Goal: Information Seeking & Learning: Learn about a topic

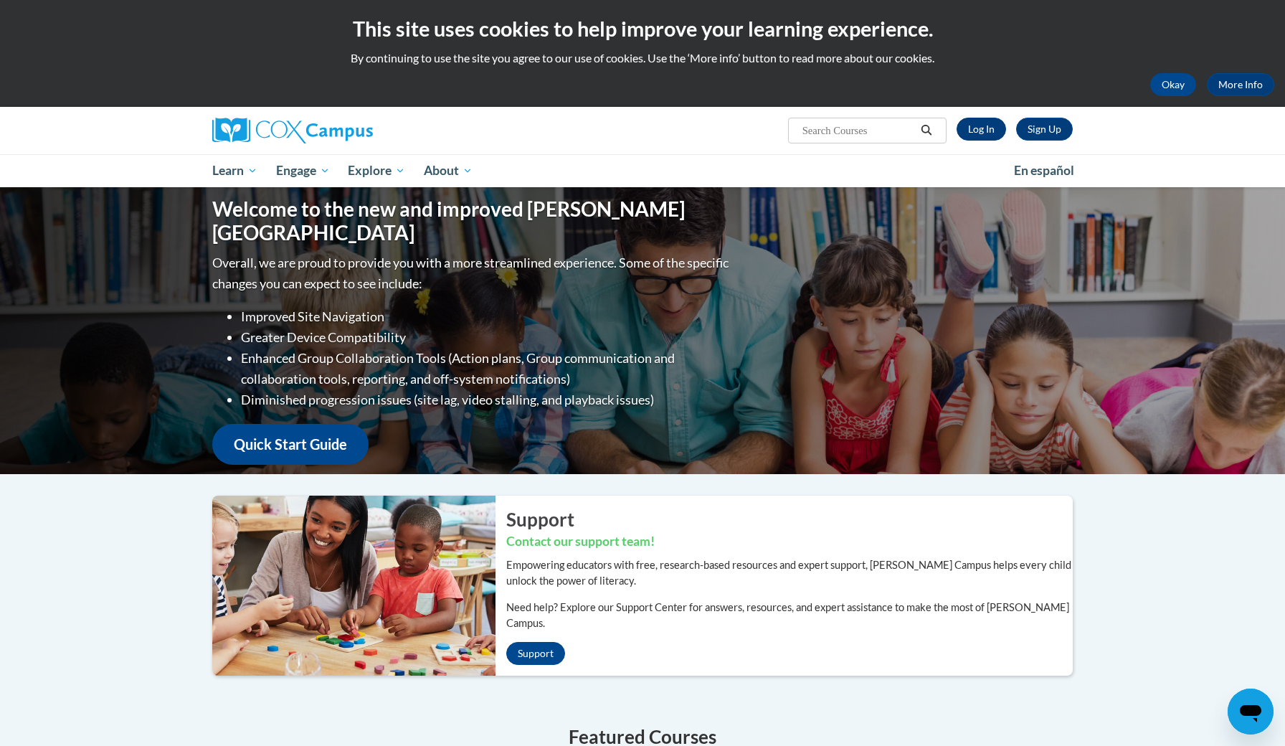
click at [987, 123] on link "Log In" at bounding box center [980, 129] width 49 height 23
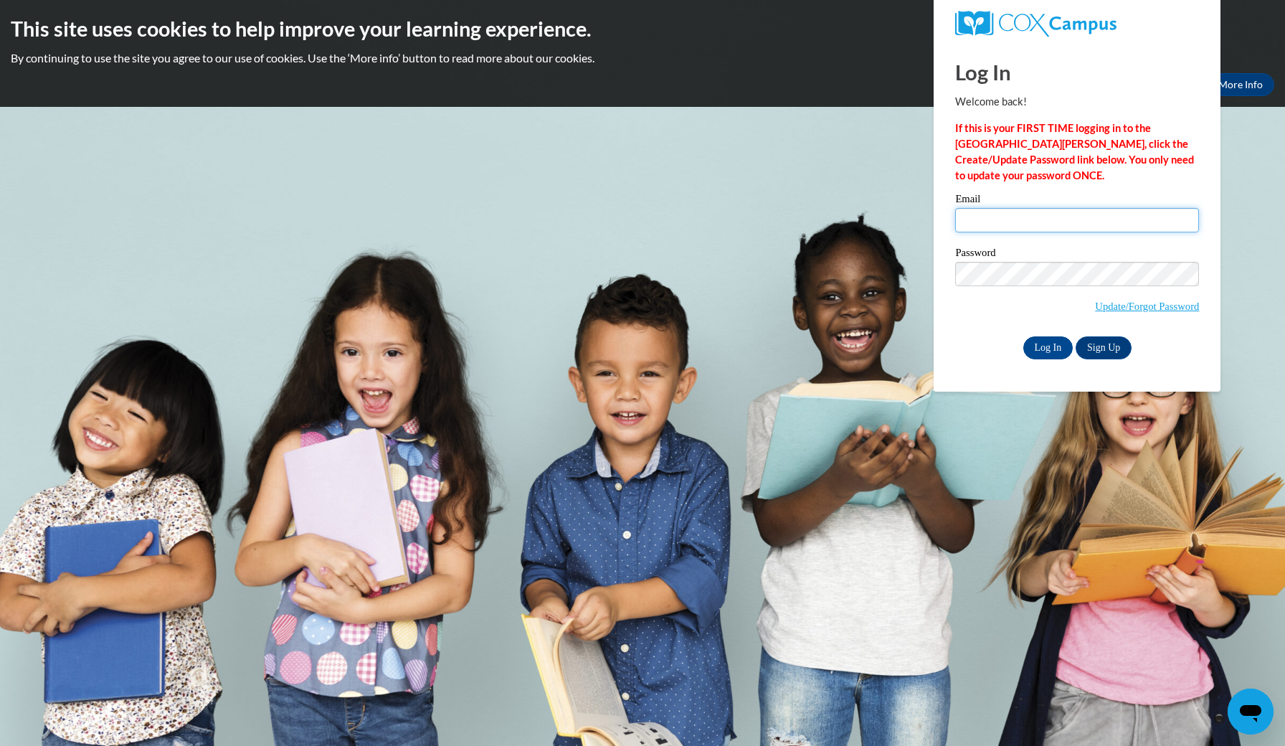
type input "[EMAIL_ADDRESS][DOMAIN_NAME]"
click at [1056, 344] on input "Log In" at bounding box center [1048, 347] width 50 height 23
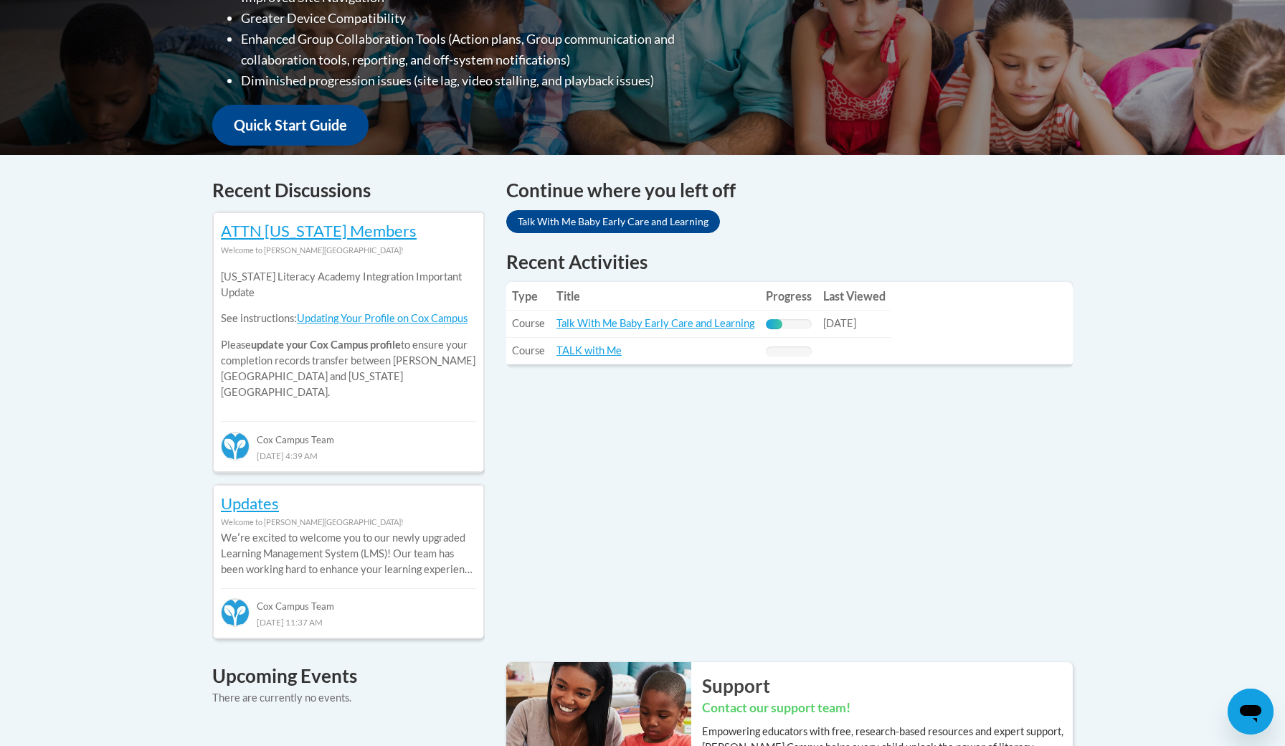
scroll to position [440, 0]
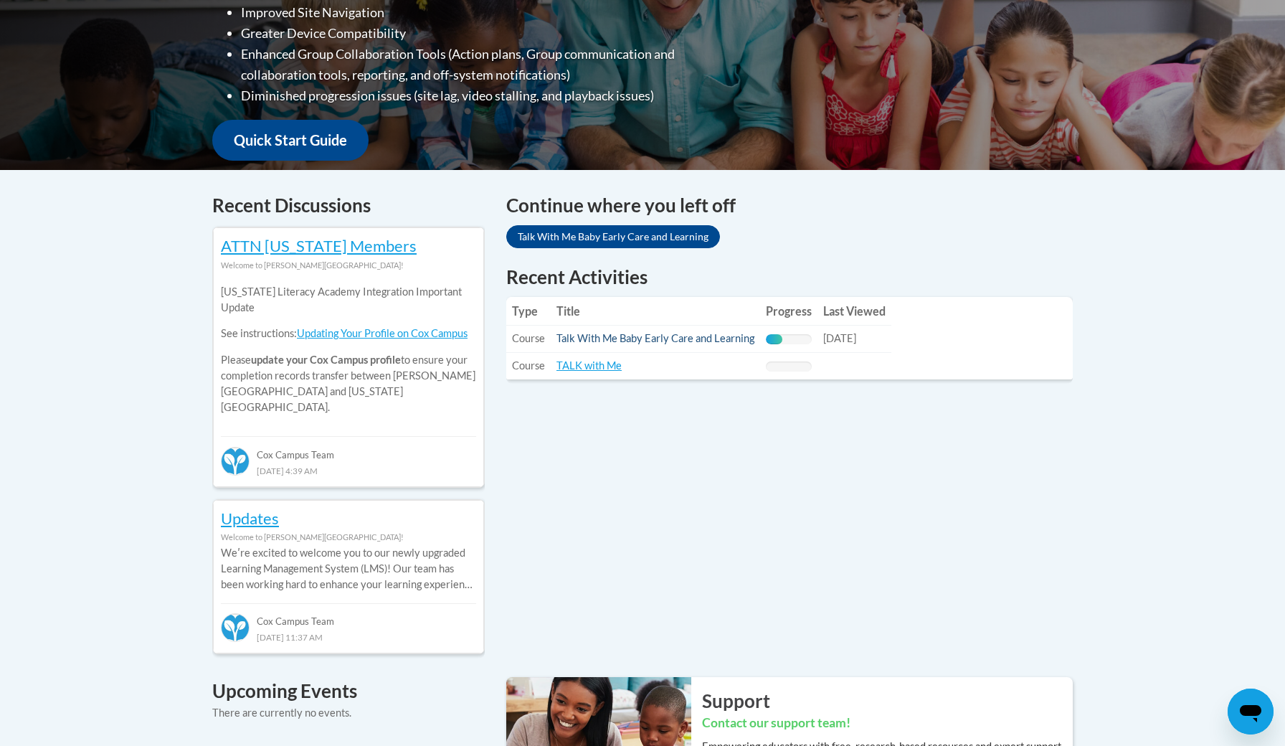
click at [685, 338] on link "Talk With Me Baby Early Care and Learning" at bounding box center [655, 338] width 198 height 12
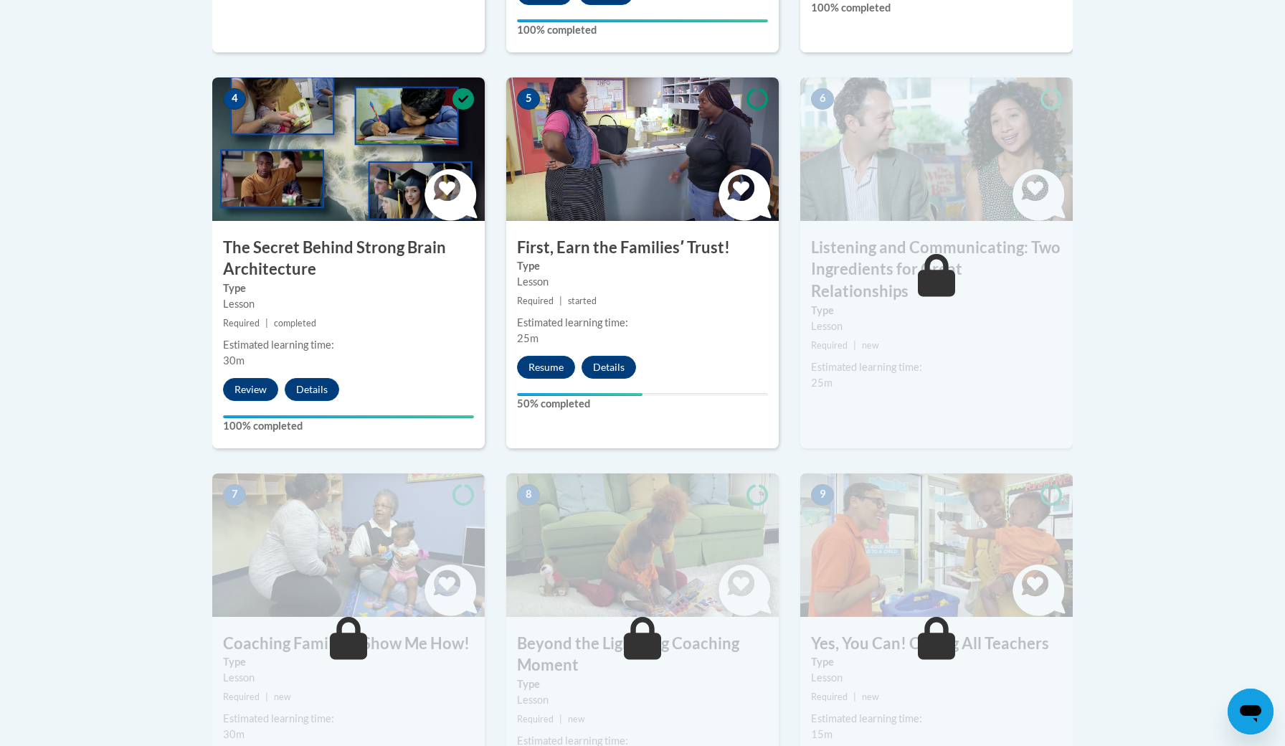
scroll to position [803, 0]
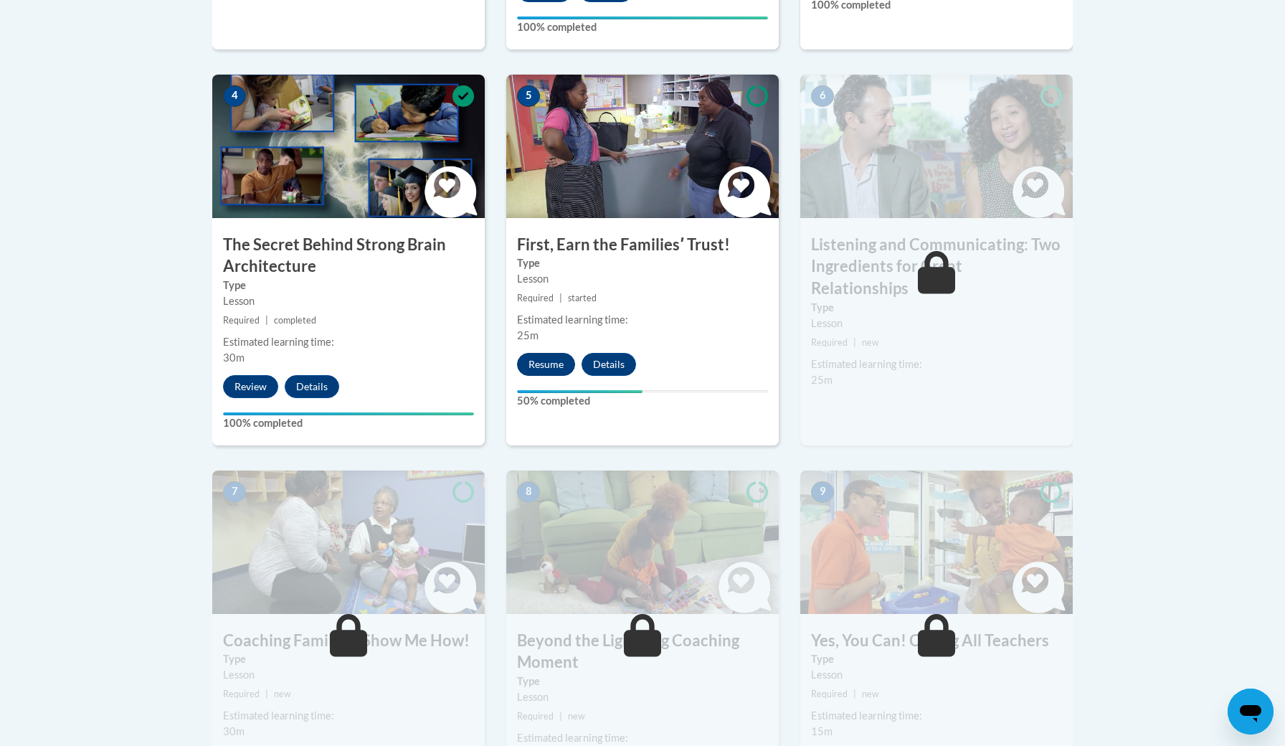
click at [557, 363] on button "Resume" at bounding box center [546, 364] width 58 height 23
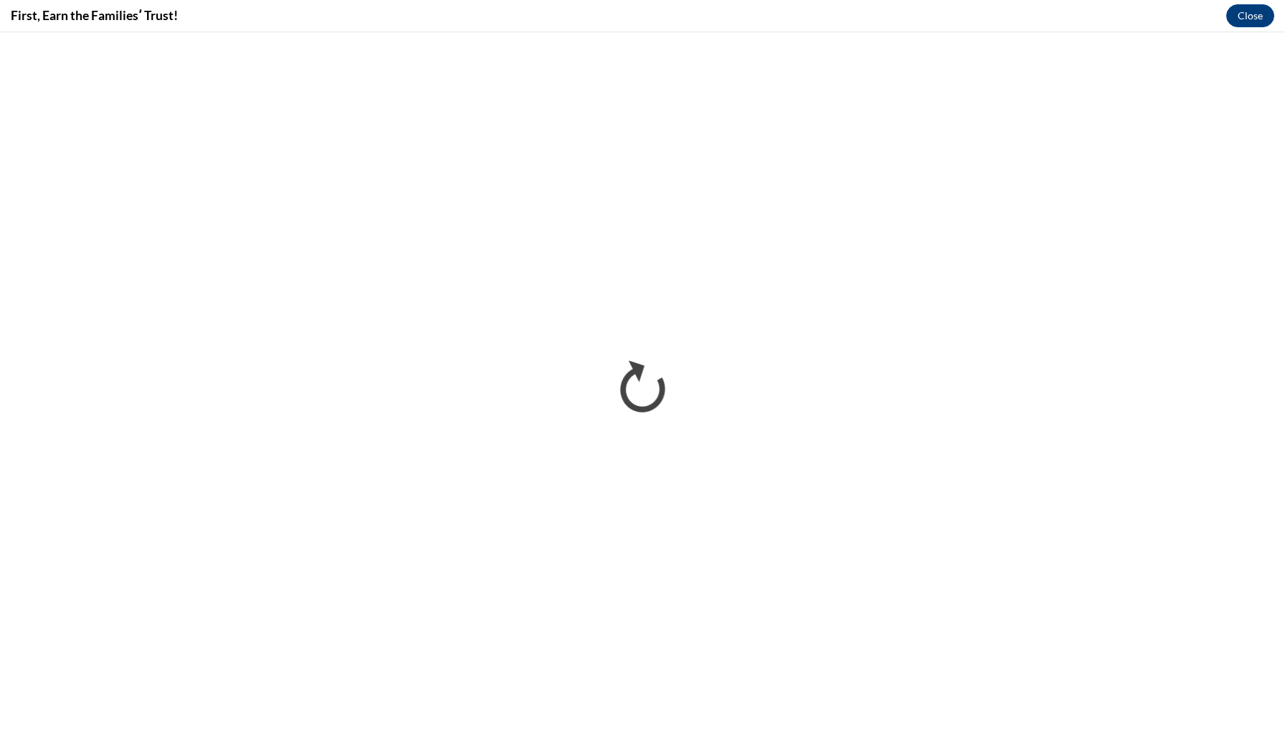
scroll to position [0, 0]
